Goal: Task Accomplishment & Management: Use online tool/utility

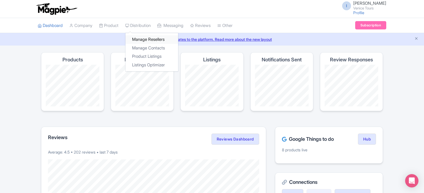
drag, startPoint x: 152, startPoint y: 38, endPoint x: 157, endPoint y: 40, distance: 5.4
click at [152, 39] on link "Manage Resellers" at bounding box center [151, 39] width 53 height 9
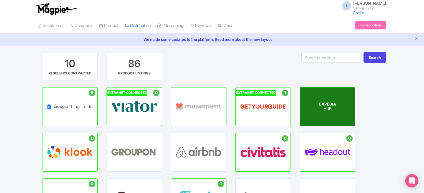
click at [322, 108] on p "HUB" at bounding box center [327, 108] width 17 height 5
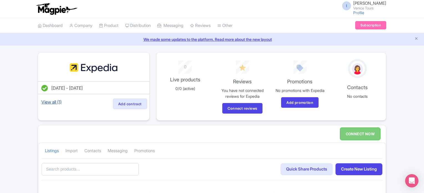
click at [47, 100] on link "View all (1)" at bounding box center [51, 102] width 22 height 8
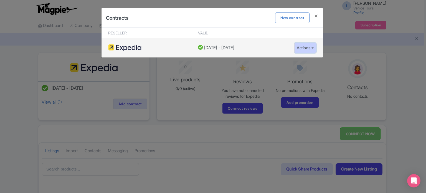
click at [312, 47] on button "Actions" at bounding box center [305, 48] width 22 height 10
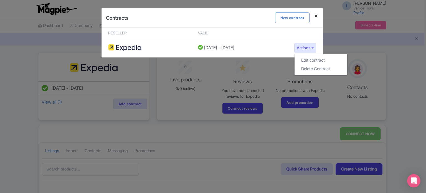
click at [317, 17] on h4 at bounding box center [315, 16] width 13 height 16
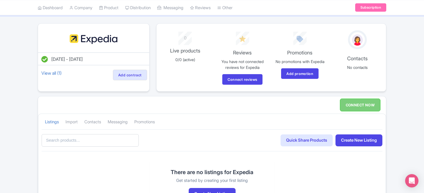
scroll to position [55, 0]
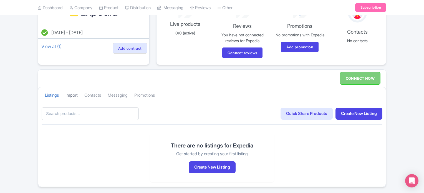
click at [73, 94] on link "Import" at bounding box center [71, 95] width 12 height 15
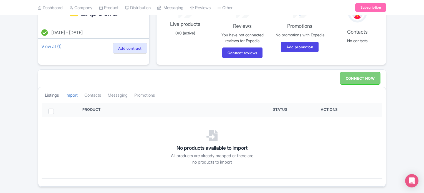
click at [50, 95] on link "Listings" at bounding box center [52, 95] width 14 height 15
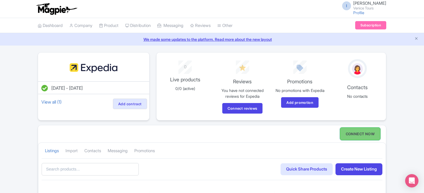
click at [362, 135] on link "CONNECT NOW" at bounding box center [360, 133] width 40 height 13
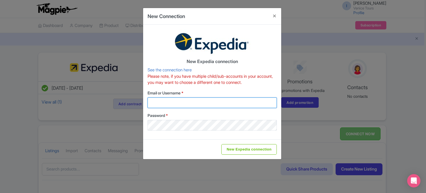
type input "sales.marketing@venicecitytours.it"
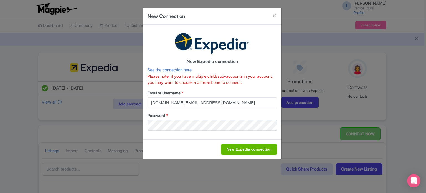
click at [248, 151] on input "New Expedia connection" at bounding box center [248, 149] width 55 height 11
type input "Saving..."
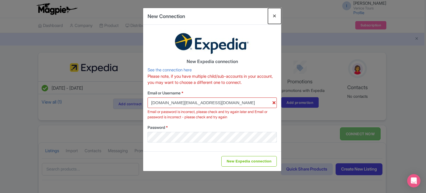
click at [273, 16] on button "Close" at bounding box center [274, 16] width 13 height 16
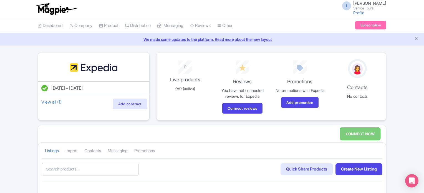
scroll to position [55, 0]
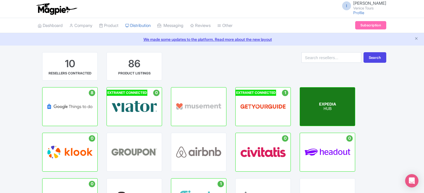
click at [330, 106] on p "HUB" at bounding box center [327, 108] width 17 height 5
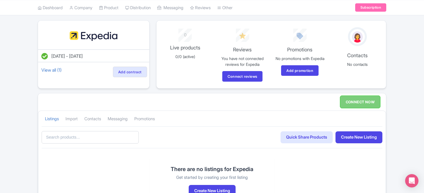
scroll to position [55, 0]
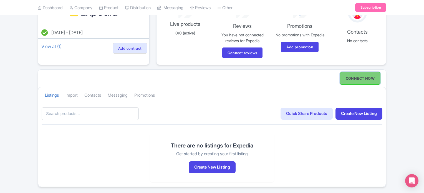
click at [360, 76] on link "CONNECT NOW" at bounding box center [360, 78] width 40 height 13
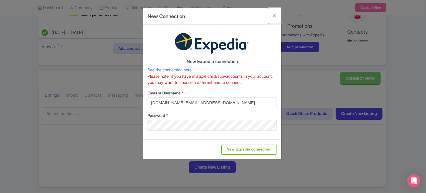
click at [275, 17] on button "Close" at bounding box center [274, 16] width 13 height 16
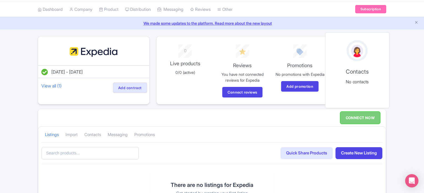
scroll to position [0, 0]
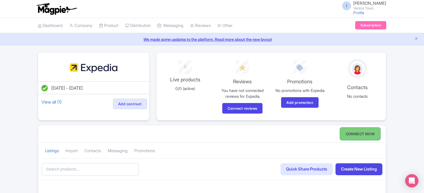
click at [359, 133] on link "CONNECT NOW" at bounding box center [360, 133] width 40 height 13
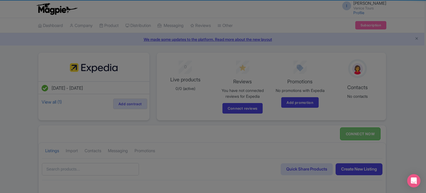
type input "sales.marketing@venicecitytours.it"
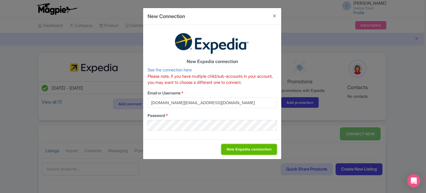
click at [253, 150] on input "New Expedia connection" at bounding box center [248, 149] width 55 height 11
type input "Saving..."
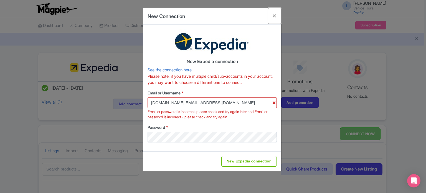
click at [274, 18] on button "Close" at bounding box center [274, 16] width 13 height 16
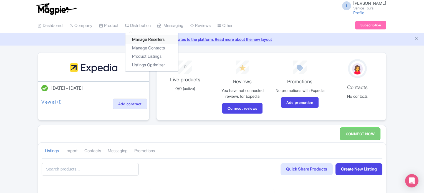
click at [144, 39] on link "Manage Resellers" at bounding box center [151, 39] width 53 height 9
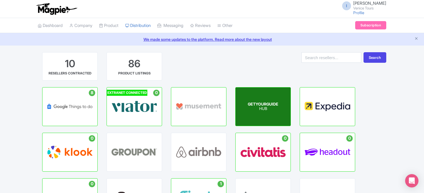
click at [265, 111] on p "HUB" at bounding box center [263, 108] width 30 height 5
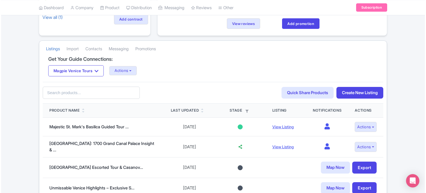
scroll to position [111, 0]
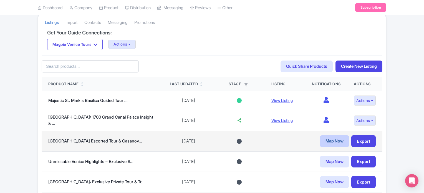
click at [334, 138] on link "Map Now" at bounding box center [334, 141] width 29 height 12
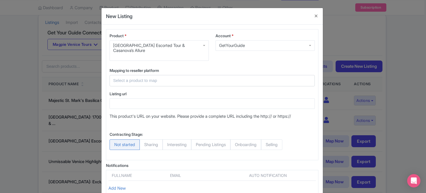
click at [152, 81] on input "text" at bounding box center [208, 80] width 191 height 6
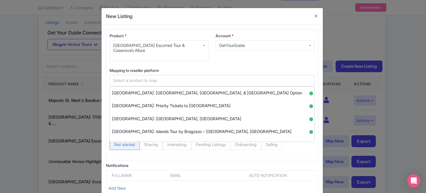
click at [225, 69] on label "Mapping to reseller platform" at bounding box center [212, 70] width 205 height 6
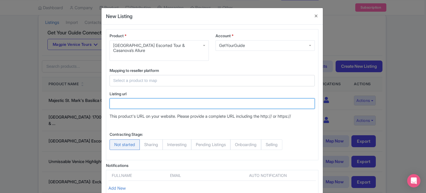
click at [140, 102] on input "Listing url" at bounding box center [212, 103] width 205 height 11
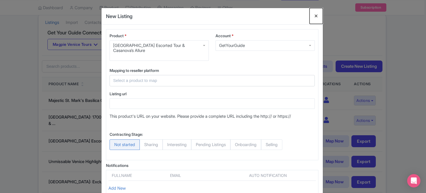
drag, startPoint x: 315, startPoint y: 16, endPoint x: 309, endPoint y: 24, distance: 10.5
click at [315, 16] on button "Close" at bounding box center [315, 16] width 13 height 16
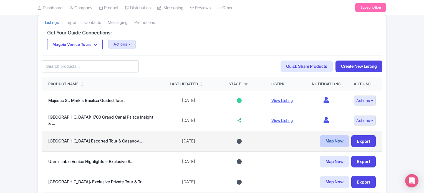
click at [339, 135] on link "Map Now" at bounding box center [334, 141] width 29 height 12
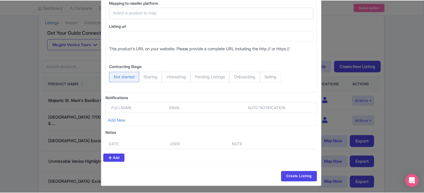
scroll to position [12, 0]
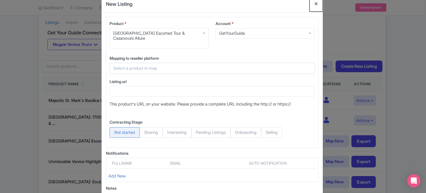
click at [313, 3] on button "Close" at bounding box center [315, 4] width 13 height 16
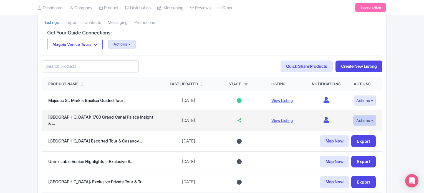
click at [360, 118] on button "Actions" at bounding box center [364, 120] width 22 height 10
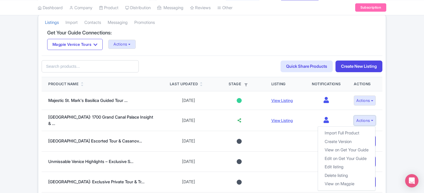
scroll to position [139, 0]
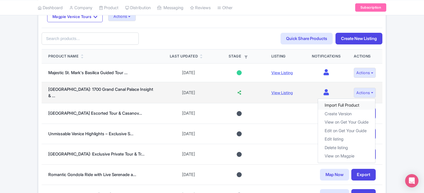
click at [344, 103] on link "Import Full Product" at bounding box center [346, 105] width 57 height 9
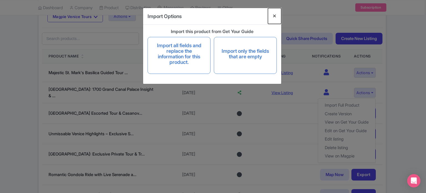
click at [273, 16] on button "Close" at bounding box center [274, 16] width 13 height 16
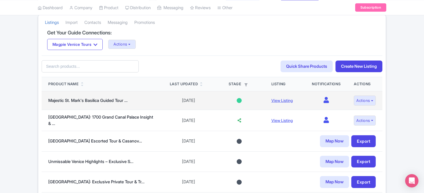
scroll to position [166, 0]
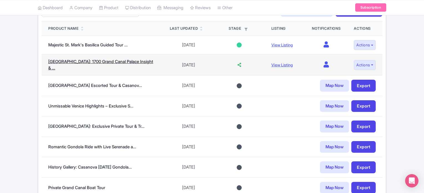
click at [109, 62] on link "Venice: 1700 Grand Canal Palace Insight & ..." at bounding box center [100, 65] width 105 height 12
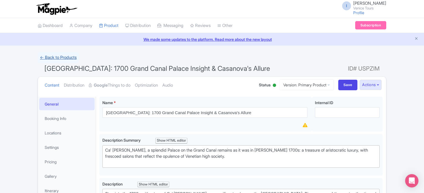
click at [42, 57] on link "← Back to Products" at bounding box center [58, 57] width 41 height 11
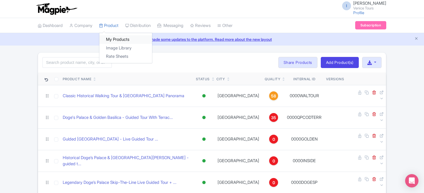
click at [116, 39] on link "My Products" at bounding box center [125, 39] width 53 height 9
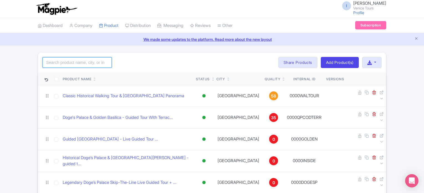
click at [77, 62] on input "search" at bounding box center [76, 62] width 69 height 11
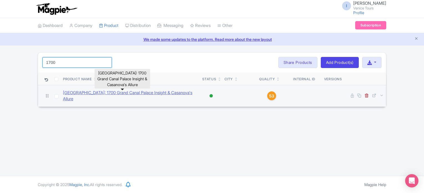
type input "1700"
click at [152, 95] on link "[GEOGRAPHIC_DATA]: 1700 Grand Canal Palace Insight & Casanova's Allure" at bounding box center [130, 96] width 135 height 12
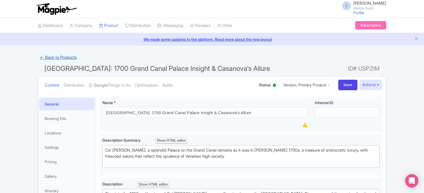
click at [41, 58] on link "← Back to Products" at bounding box center [58, 57] width 41 height 11
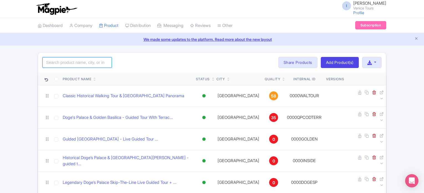
click at [74, 63] on input "search" at bounding box center [76, 62] width 69 height 11
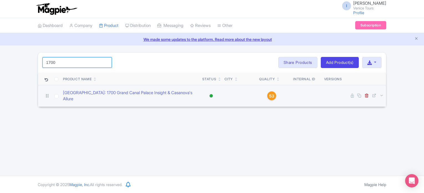
type input "1700"
click at [311, 97] on td at bounding box center [303, 96] width 35 height 22
click at [45, 94] on icon at bounding box center [47, 95] width 5 height 5
click at [47, 95] on icon at bounding box center [47, 95] width 5 height 5
click at [48, 95] on icon at bounding box center [47, 95] width 2 height 3
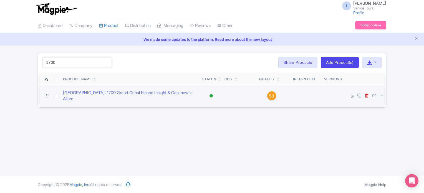
click at [317, 98] on td at bounding box center [303, 96] width 35 height 22
click at [320, 91] on td at bounding box center [303, 96] width 35 height 22
click at [382, 94] on icon at bounding box center [381, 95] width 4 height 4
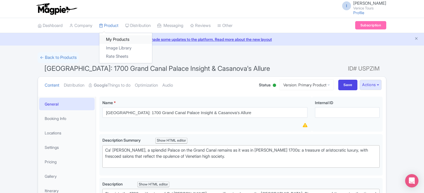
click at [120, 37] on link "My Products" at bounding box center [125, 39] width 53 height 9
